Goal: Information Seeking & Learning: Learn about a topic

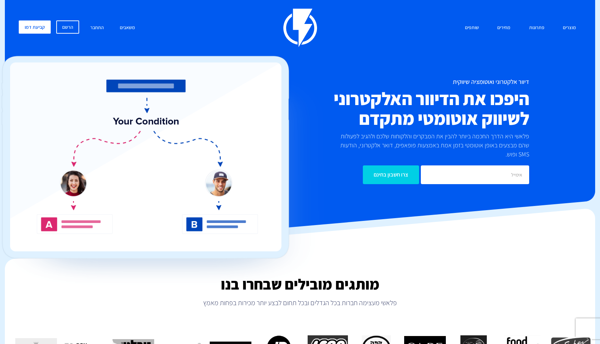
click at [477, 55] on div "מוצרים שיווק אוטומטי הפכו את השיווק לאוטומטי דיוור אלקטרוני שלחו את המסר הנכון …" at bounding box center [300, 105] width 573 height 193
click at [447, 42] on div "מוצרים שיווק אוטומטי הפכו את השיווק לאוטומטי דיוור אלקטרוני שלחו את המסר הנכון …" at bounding box center [300, 28] width 573 height 39
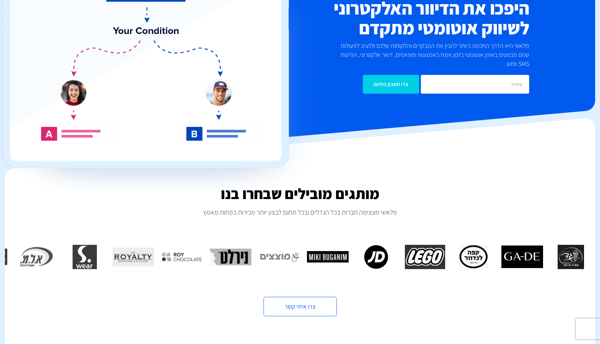
scroll to position [91, 0]
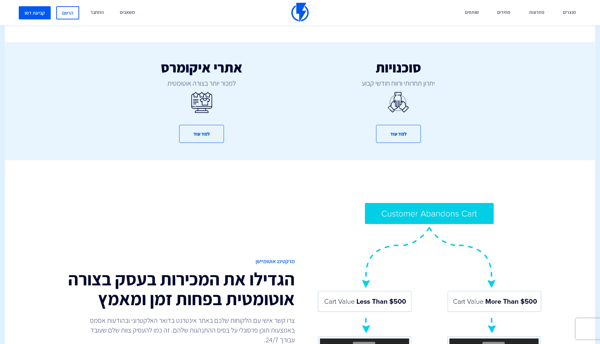
click at [298, 232] on div "מרקטינג אוטומיישן הגדילו את המכירות בעסק בצורה אוטומטית בפחות זמן ומאמץ צרו קשר…" at bounding box center [300, 321] width 601 height 322
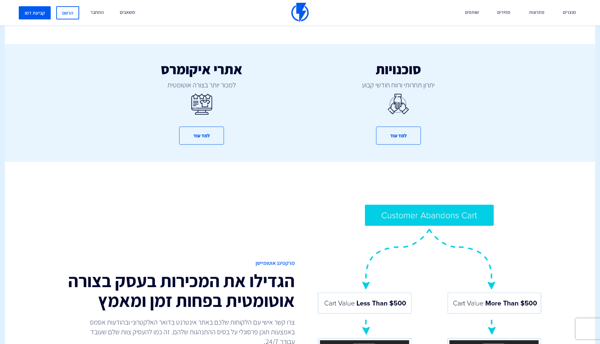
scroll to position [403, 0]
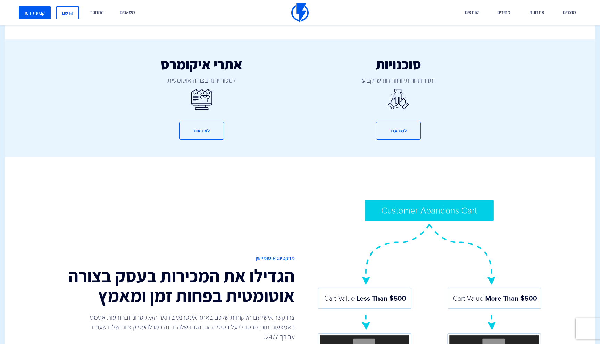
click at [298, 232] on div "מרקטינג אוטומיישן הגדילו את המכירות בעסק בצורה אוטומטית בפחות זמן ומאמץ צרו קשר…" at bounding box center [300, 318] width 601 height 322
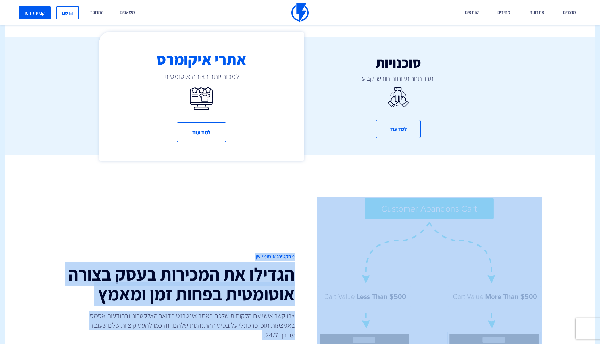
drag, startPoint x: 298, startPoint y: 232, endPoint x: 281, endPoint y: 128, distance: 105.8
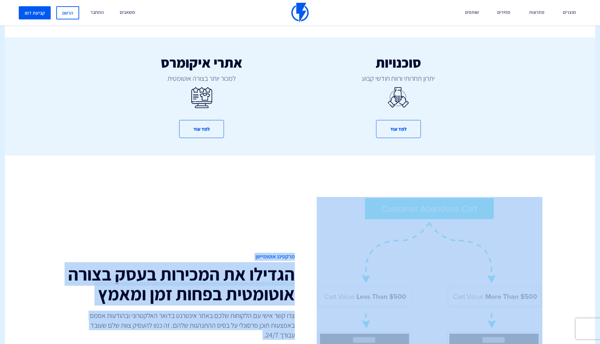
click at [315, 161] on div "מרקטינג אוטומיישן הגדילו את המכירות בעסק בצורה אוטומטית בפחות זמן ומאמץ צרו קשר…" at bounding box center [300, 317] width 601 height 322
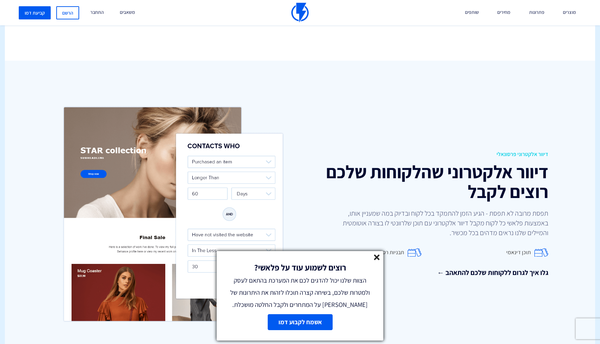
scroll to position [823, 0]
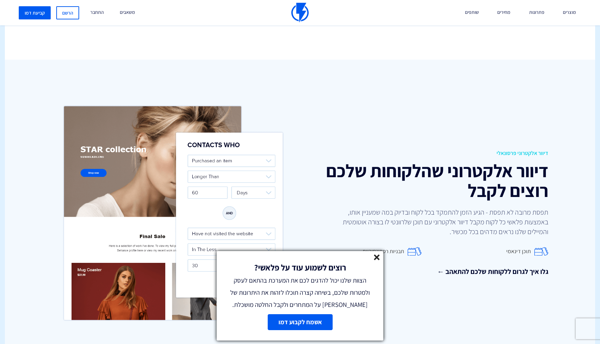
click at [375, 258] on line at bounding box center [376, 257] width 5 height 5
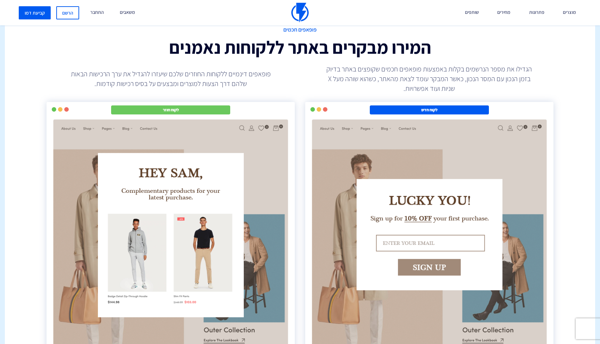
scroll to position [1218, 0]
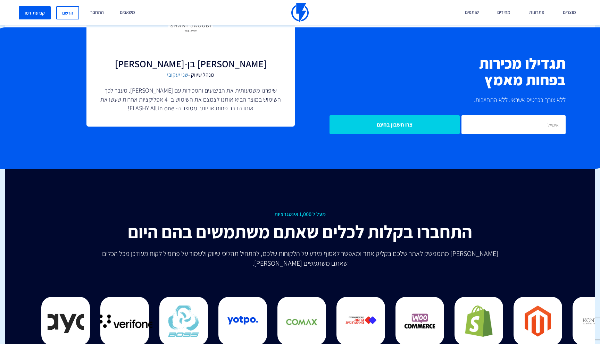
scroll to position [1632, 0]
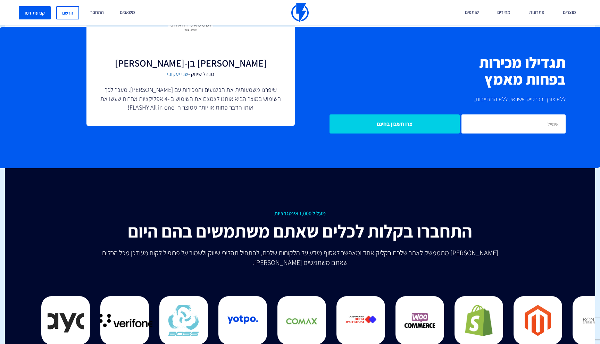
click at [293, 133] on div "תגדילו מכירות בפחות מאמץ ללא צורך בכרטיס אשראי. ללא התחייבות. צרו חשבון בחינם א…" at bounding box center [299, 98] width 611 height 142
drag, startPoint x: 382, startPoint y: 248, endPoint x: 380, endPoint y: 238, distance: 10.8
click at [380, 238] on div "מעל ל 1,000 אינטגרציות התחברו בקלות לכלים שאתם משתמשים בהם היום פלאשי מתממשק לא…" at bounding box center [299, 239] width 517 height 58
click at [366, 248] on p "פלאשי מתממשק לאתר שלכם בקליק אחד ומאפשר לאסוף מידע על הלקוחות שלכם, להתחיל תהלי…" at bounding box center [300, 257] width 406 height 19
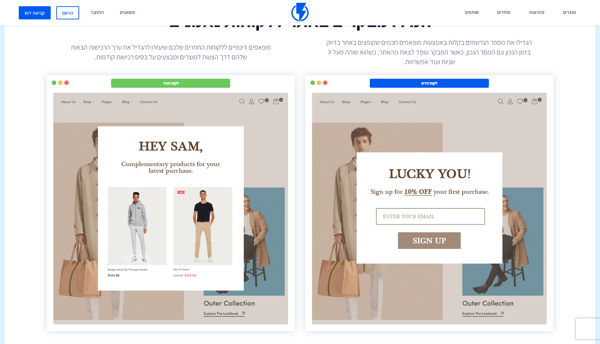
scroll to position [1232, 0]
